Goal: Task Accomplishment & Management: Use online tool/utility

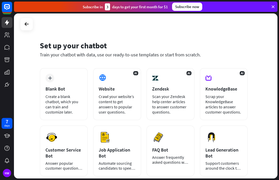
click at [67, 84] on div "plus Blank Bot Create a blank chatbot, which you can train and customize later." at bounding box center [64, 94] width 48 height 52
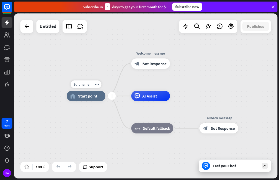
click at [84, 83] on span "Edit name" at bounding box center [81, 84] width 16 height 5
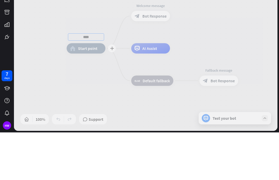
type input "***"
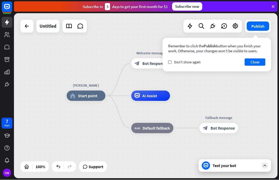
click at [260, 60] on button "Close" at bounding box center [255, 62] width 21 height 7
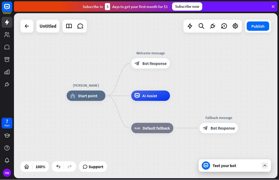
click at [245, 163] on div "Test your bot" at bounding box center [236, 165] width 47 height 5
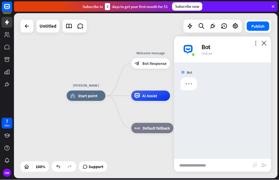
click at [237, 165] on input "text" at bounding box center [213, 165] width 78 height 13
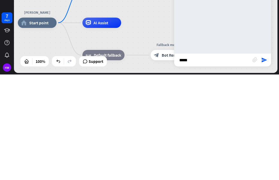
type input "*****"
click at [262, 162] on icon "send" at bounding box center [264, 165] width 6 height 6
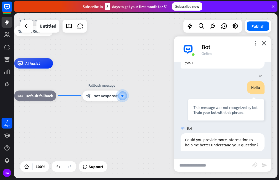
scroll to position [33, 0]
click at [242, 163] on input "text" at bounding box center [213, 165] width 78 height 13
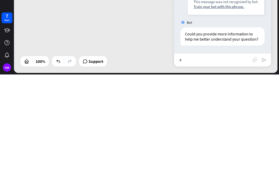
scroll to position [0, 0]
type input "*****"
click at [264, 162] on icon "send" at bounding box center [264, 165] width 6 height 6
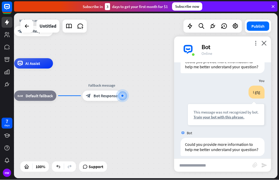
scroll to position [115, 0]
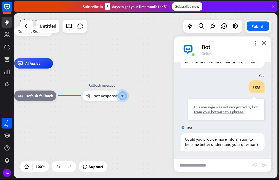
click at [232, 168] on input "text" at bounding box center [213, 165] width 78 height 13
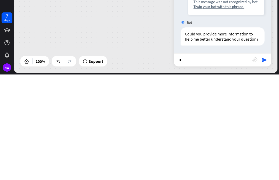
scroll to position [0, 0]
type input "**********"
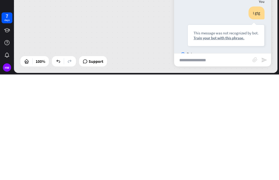
scroll to position [78, 0]
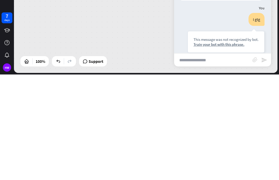
click at [56, 64] on div "[PERSON_NAME] home_2 Start point Welcome message block_bot_response Bot Respons…" at bounding box center [82, 146] width 264 height 165
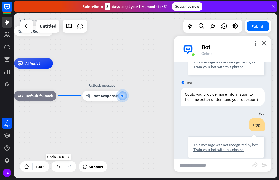
click at [60, 168] on icon at bounding box center [58, 166] width 5 height 5
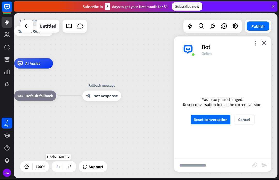
click at [59, 166] on icon at bounding box center [58, 166] width 5 height 5
click at [264, 42] on icon "close" at bounding box center [264, 43] width 5 height 5
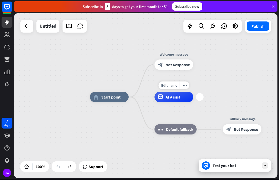
click at [265, 166] on icon at bounding box center [265, 165] width 5 height 5
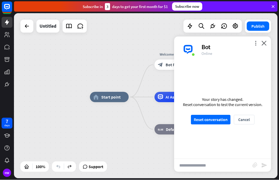
click at [221, 163] on input "text" at bounding box center [213, 165] width 78 height 13
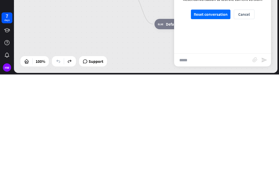
type input "*****"
click at [219, 115] on button "Reset conversation" at bounding box center [211, 120] width 40 height 10
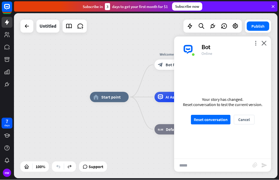
scroll to position [0, 0]
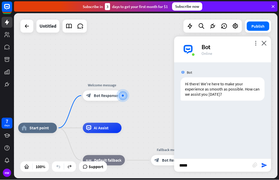
click at [237, 168] on input "*****" at bounding box center [213, 165] width 78 height 13
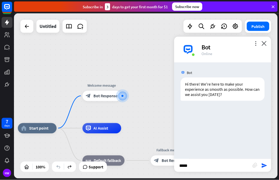
scroll to position [0, 0]
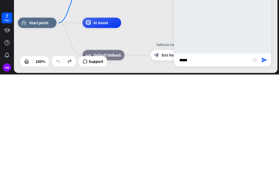
click at [265, 162] on icon "send" at bounding box center [264, 165] width 6 height 6
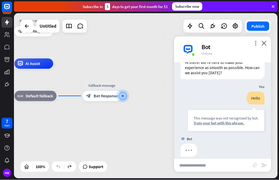
scroll to position [27, 0]
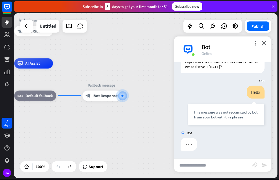
click at [234, 166] on input "text" at bounding box center [213, 165] width 78 height 13
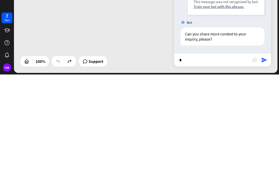
scroll to position [0, 0]
click at [211, 159] on input "**********" at bounding box center [213, 165] width 78 height 13
type input "**********"
click at [265, 162] on icon "send" at bounding box center [264, 165] width 6 height 6
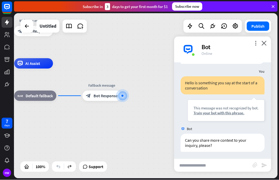
scroll to position [116, 0]
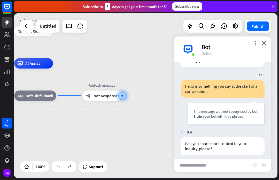
click at [224, 164] on input "text" at bounding box center [213, 165] width 78 height 13
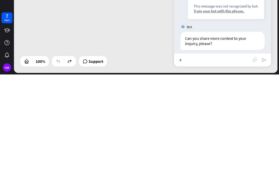
scroll to position [0, 0]
type input "*********"
click at [267, 162] on icon "send" at bounding box center [264, 165] width 6 height 6
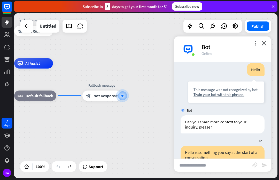
scroll to position [36, 0]
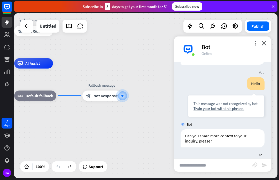
click at [25, 27] on icon at bounding box center [27, 26] width 6 height 6
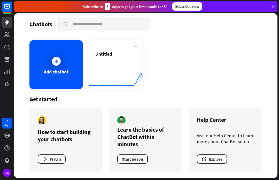
scroll to position [3, 0]
click at [62, 159] on button "Watch" at bounding box center [52, 159] width 28 height 9
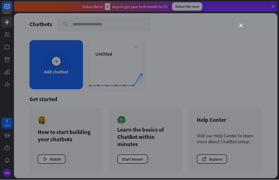
click at [241, 27] on icon "close" at bounding box center [241, 26] width 4 height 4
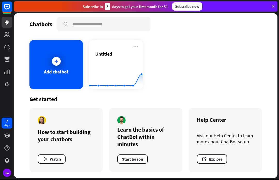
click at [241, 26] on div "Chatbots search" at bounding box center [145, 24] width 233 height 14
click at [53, 64] on div at bounding box center [56, 61] width 9 height 9
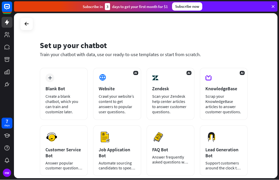
click at [64, 93] on div "plus Blank Bot Create a blank chatbot, which you can train and customize later." at bounding box center [64, 94] width 48 height 52
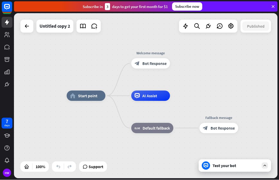
click at [266, 169] on div "Test your bot" at bounding box center [235, 165] width 72 height 12
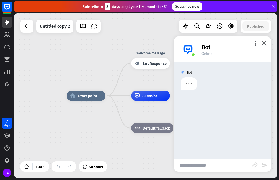
click at [264, 41] on icon "close" at bounding box center [264, 43] width 5 height 5
